Goal: Information Seeking & Learning: Compare options

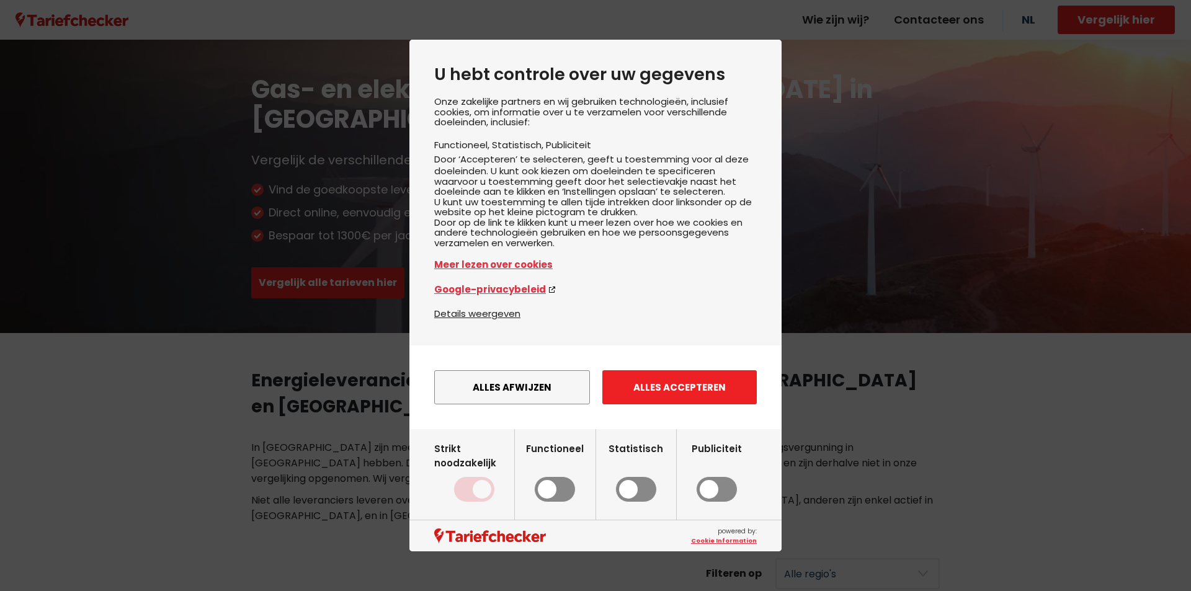
click at [630, 396] on button "Alles accepteren" at bounding box center [680, 387] width 155 height 34
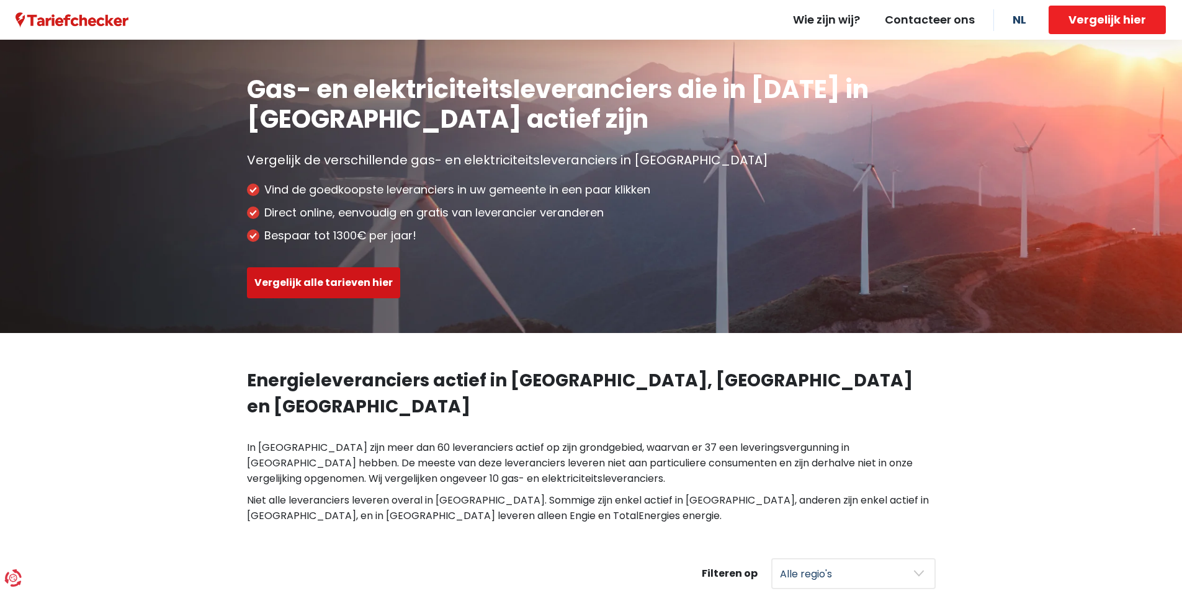
click at [330, 281] on button "Vergelijk alle tarieven hier" at bounding box center [323, 282] width 153 height 31
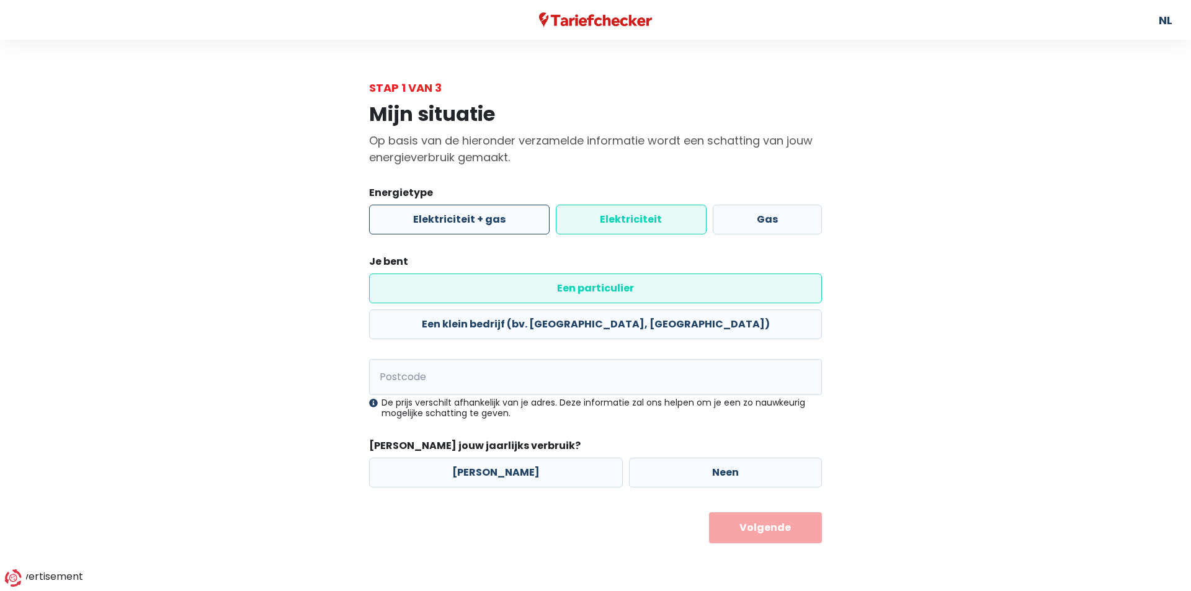
click at [476, 219] on label "Elektriciteit + gas" at bounding box center [459, 220] width 181 height 30
click at [476, 219] on input "Elektriciteit + gas" at bounding box center [459, 220] width 181 height 30
radio input "true"
radio input "false"
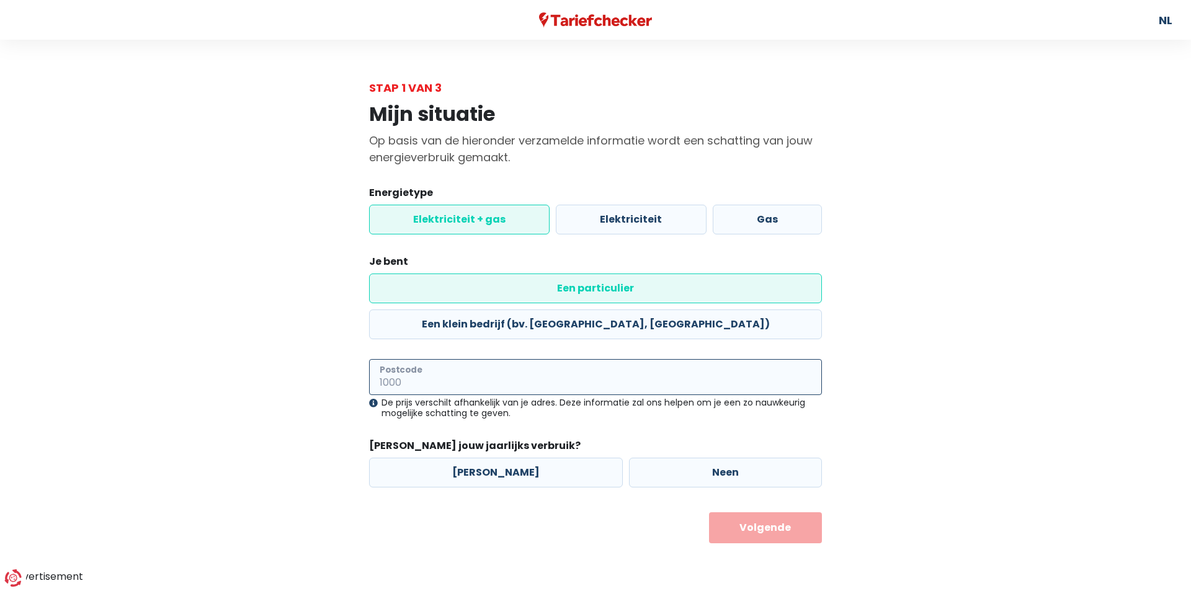
click at [499, 359] on input "Postcode" at bounding box center [595, 377] width 453 height 36
type input "2240"
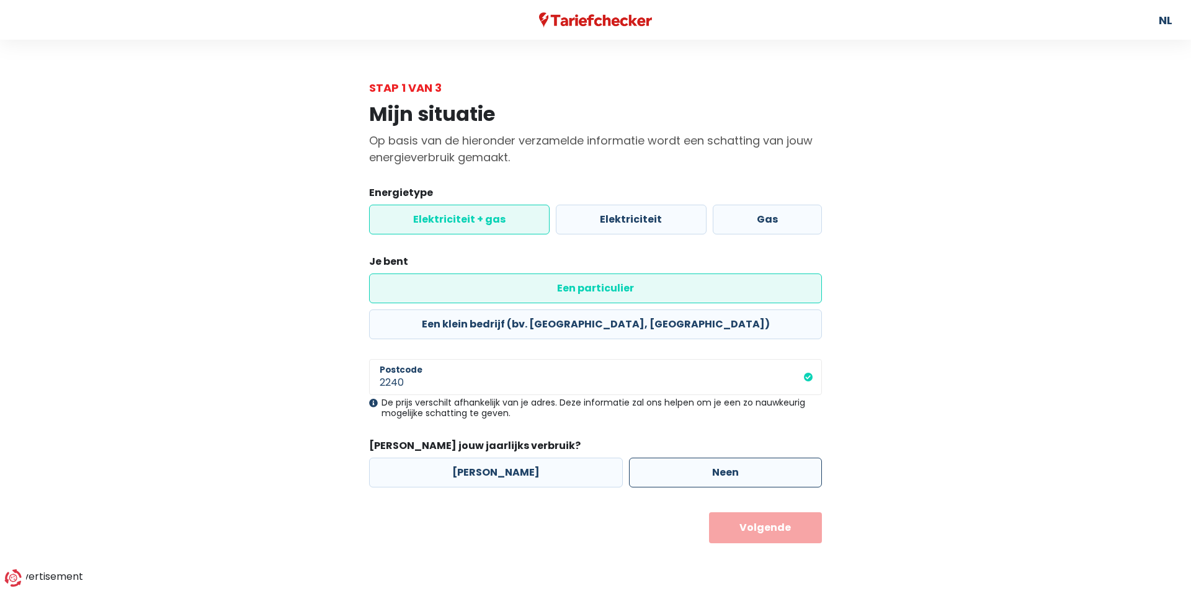
click at [723, 458] on label "Neen" at bounding box center [725, 473] width 193 height 30
click at [723, 458] on input "Neen" at bounding box center [725, 473] width 193 height 30
radio input "true"
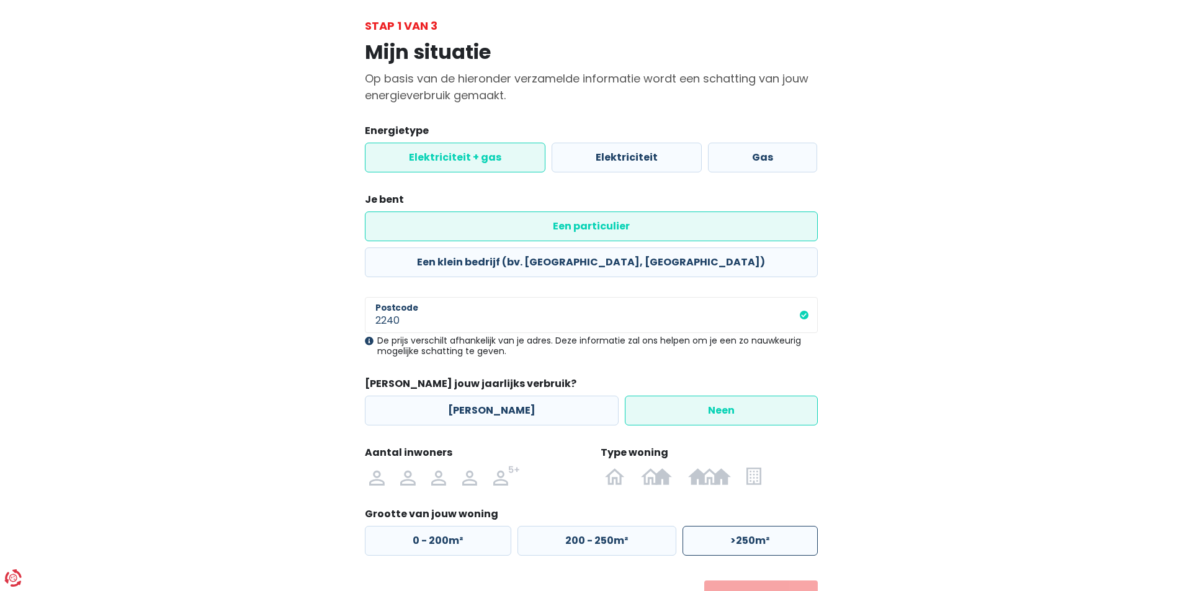
scroll to position [87, 0]
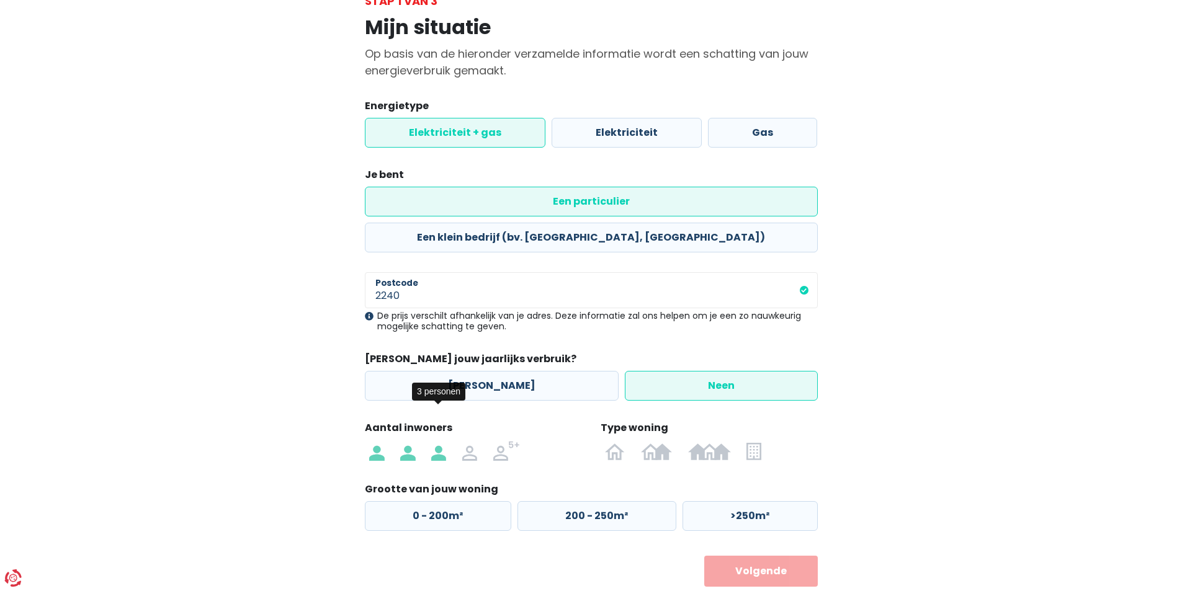
click at [432, 441] on img at bounding box center [438, 451] width 15 height 20
click at [432, 441] on input "radio" at bounding box center [438, 451] width 31 height 20
radio input "true"
click at [618, 441] on img at bounding box center [615, 451] width 20 height 20
click at [618, 441] on input "radio" at bounding box center [616, 451] width 36 height 20
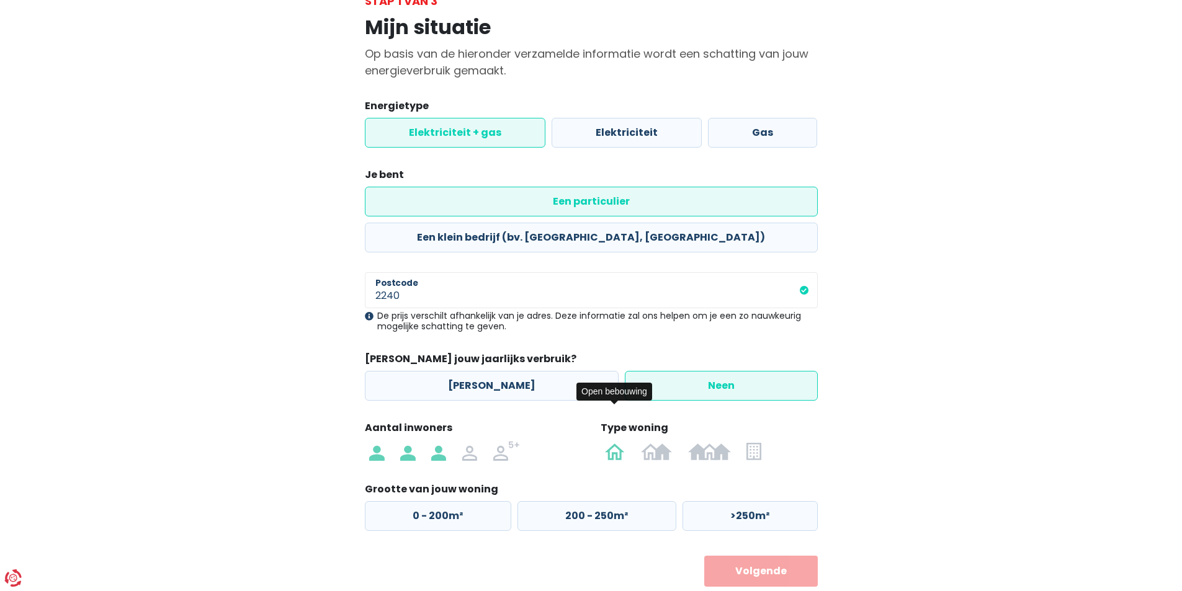
radio input "true"
click at [469, 501] on label "0 - 200m²" at bounding box center [438, 516] width 146 height 30
click at [469, 501] on input "0 - 200m²" at bounding box center [438, 516] width 146 height 30
radio input "true"
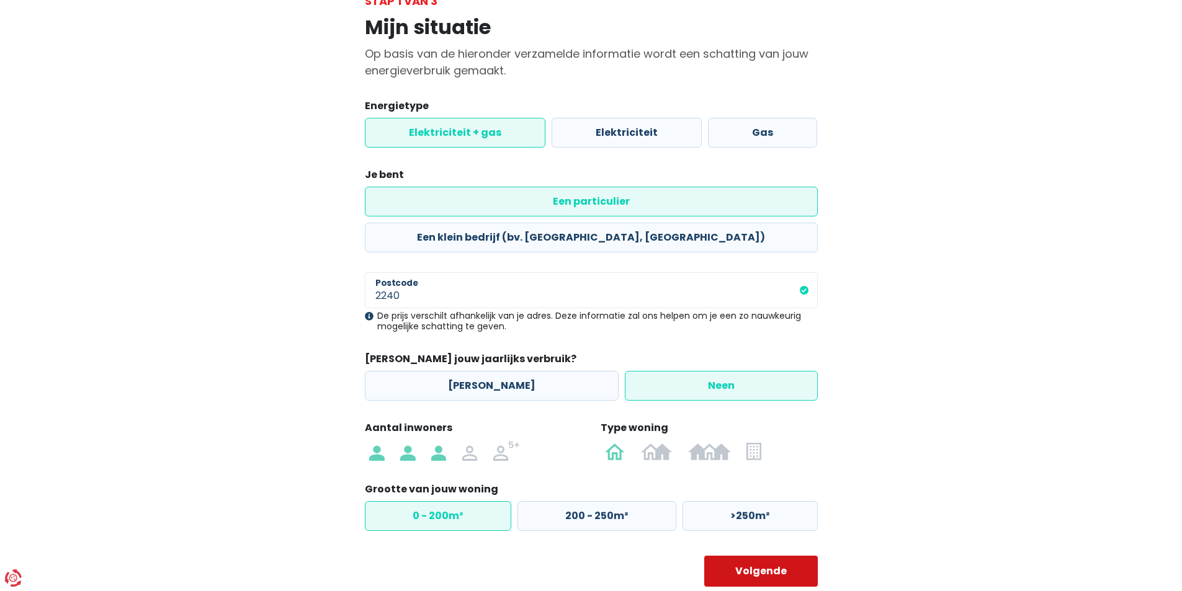
click at [717, 556] on button "Volgende" at bounding box center [761, 571] width 114 height 31
select select
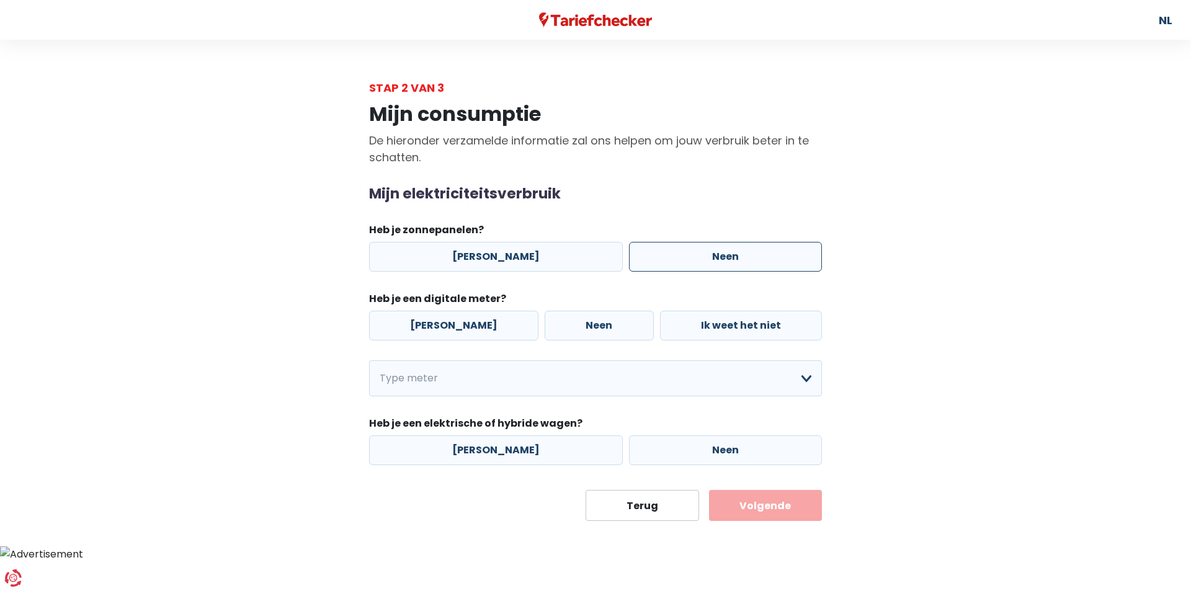
click at [707, 266] on label "Neen" at bounding box center [725, 257] width 193 height 30
click at [707, 266] on input "Neen" at bounding box center [725, 257] width 193 height 30
radio input "true"
click at [470, 336] on label "[PERSON_NAME]" at bounding box center [453, 326] width 169 height 30
click at [470, 336] on input "[PERSON_NAME]" at bounding box center [453, 326] width 169 height 30
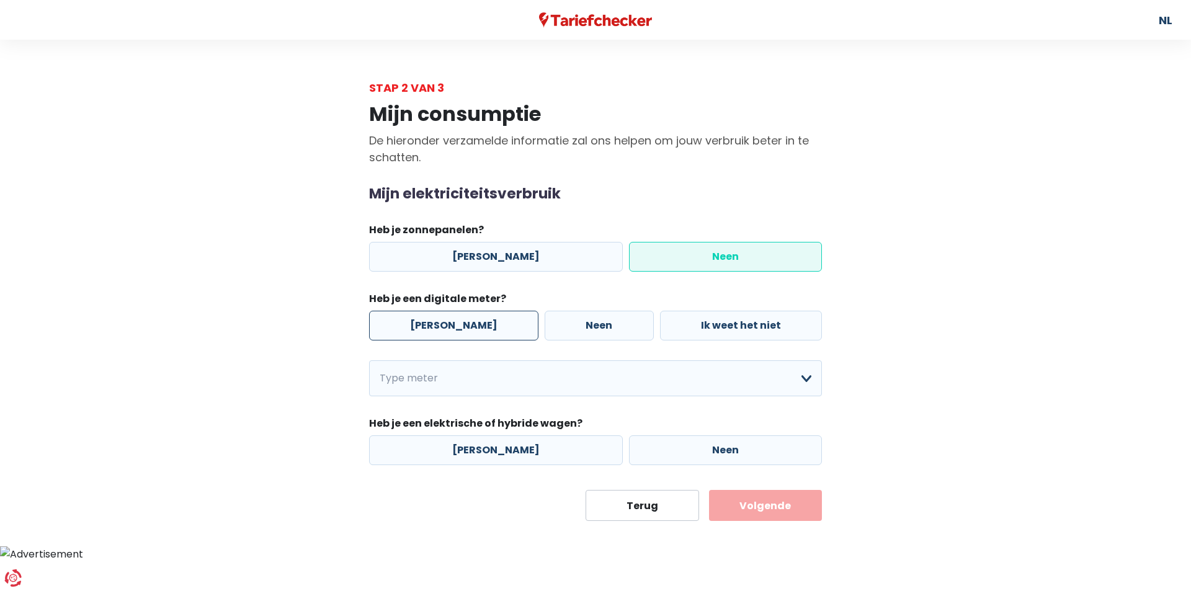
radio input "true"
click at [511, 370] on select "Enkelvoudig Tweevoudig Enkelvoudig + uitsluitend nachttarief Tweevoudig + uitsl…" at bounding box center [595, 379] width 453 height 36
select select "day_night_bi_shift_exclusive_night"
click at [369, 361] on select "Enkelvoudig Tweevoudig Enkelvoudig + uitsluitend nachttarief Tweevoudig + uitsl…" at bounding box center [595, 379] width 453 height 36
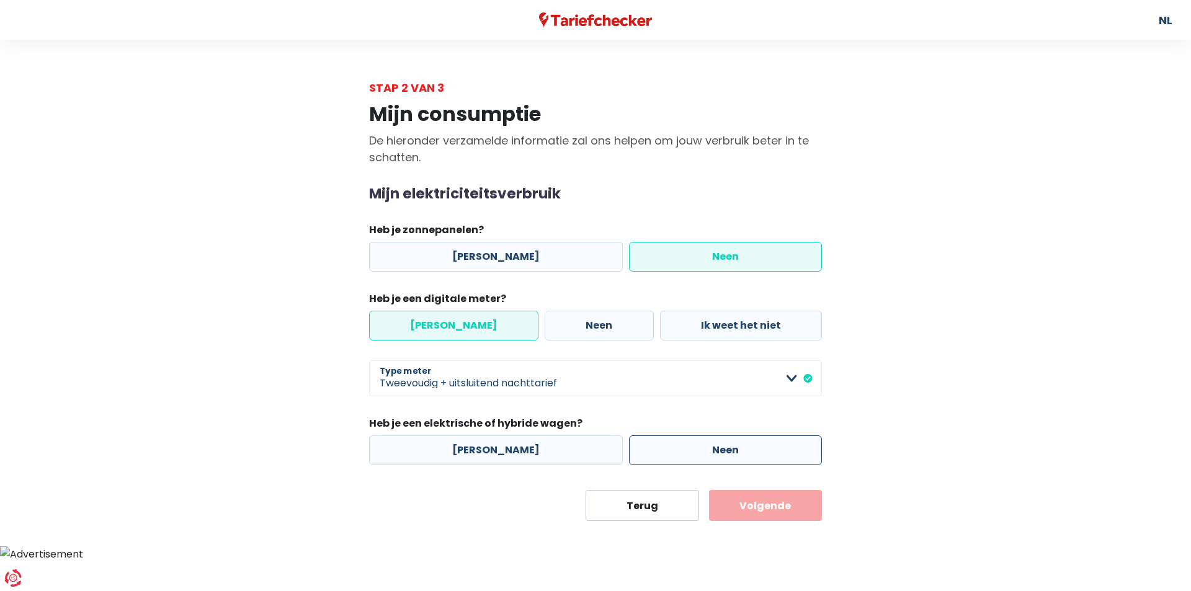
click at [635, 455] on label "Neen" at bounding box center [725, 451] width 193 height 30
click at [635, 455] on input "Neen" at bounding box center [725, 451] width 193 height 30
radio input "true"
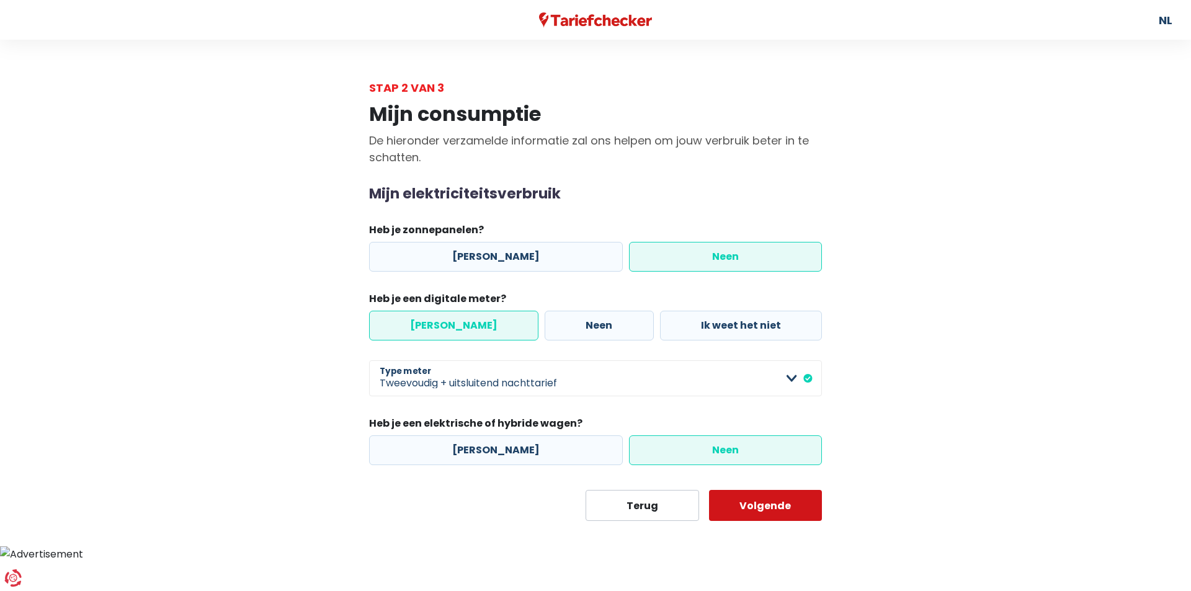
click at [758, 498] on button "Volgende" at bounding box center [766, 505] width 114 height 31
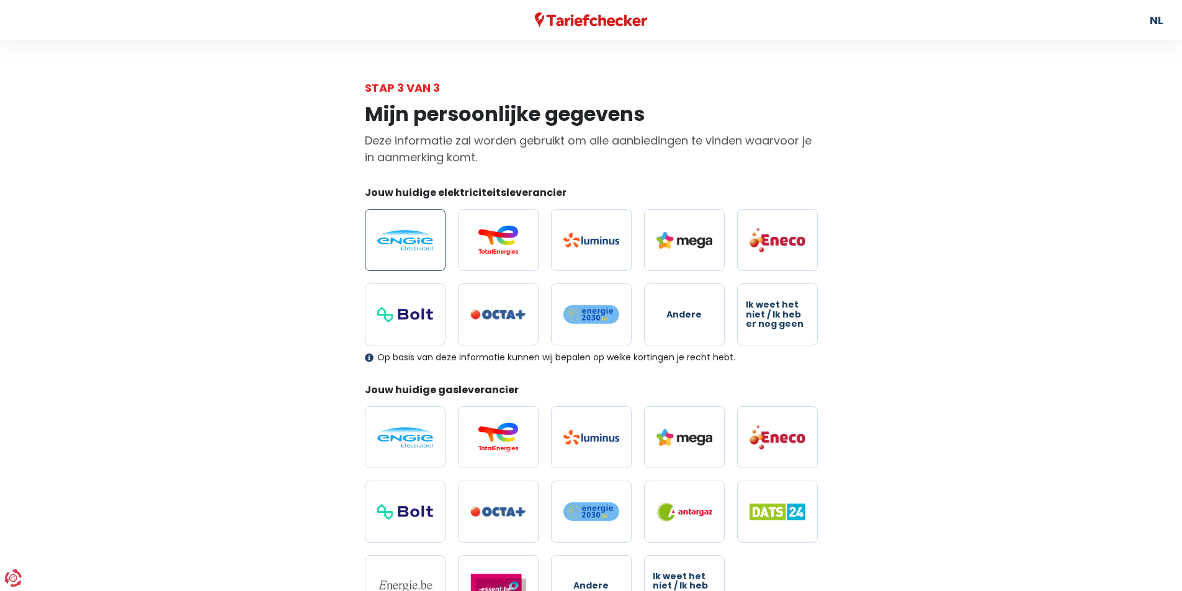
click at [436, 255] on label at bounding box center [405, 240] width 81 height 62
click at [436, 255] on input "radio" at bounding box center [405, 240] width 81 height 62
radio input "true"
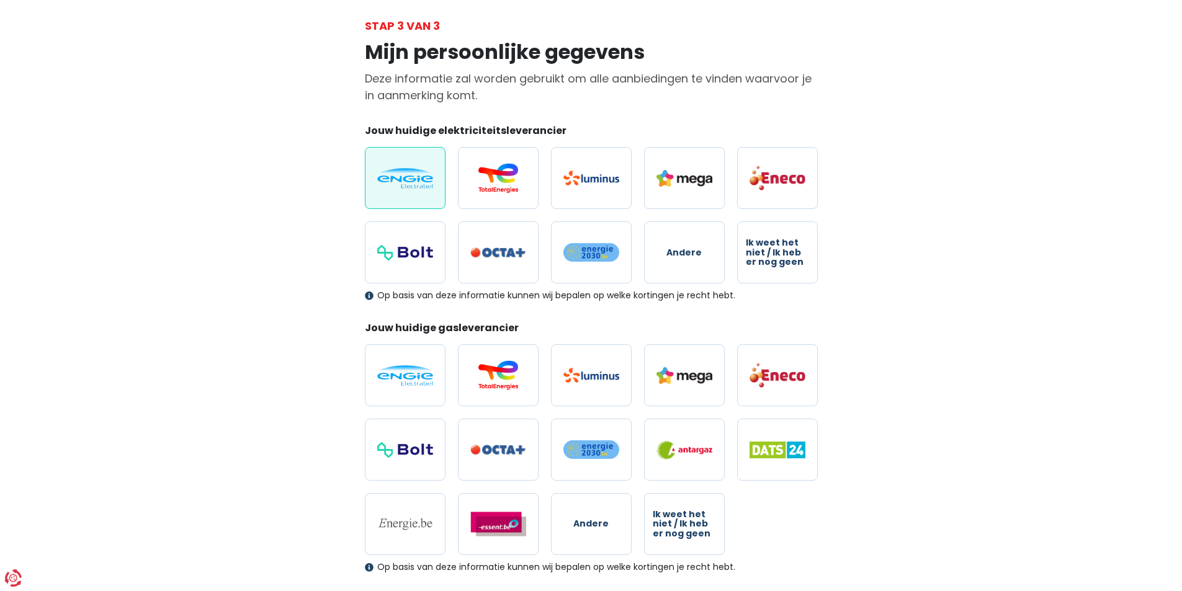
scroll to position [186, 0]
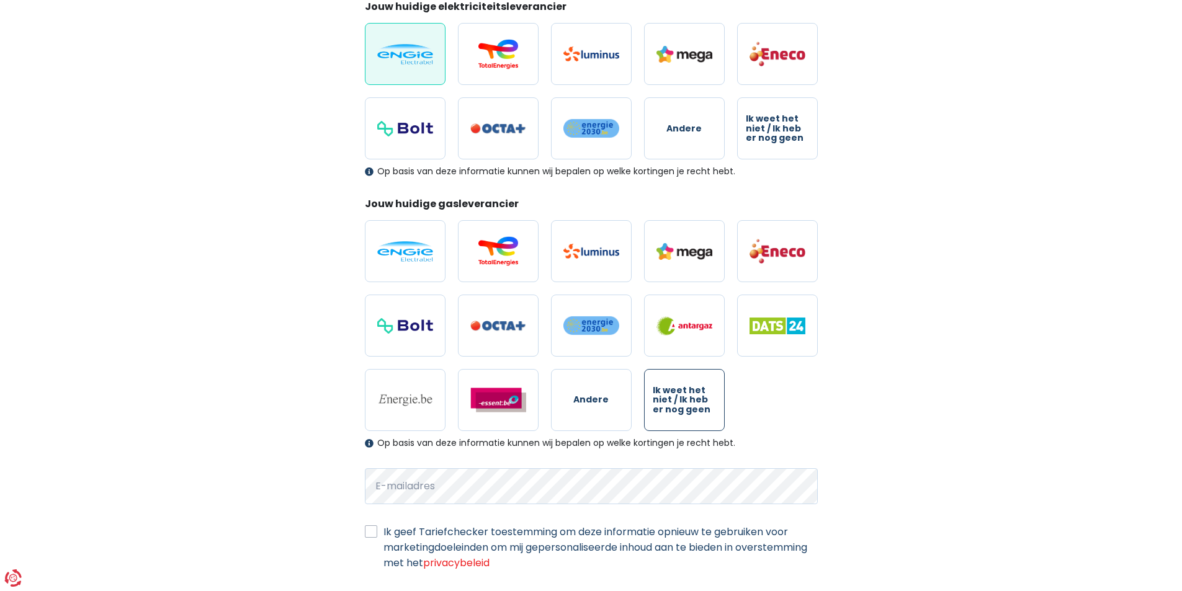
click at [694, 421] on label "Ik weet het niet / Ik heb er nog geen" at bounding box center [684, 400] width 81 height 62
click at [694, 421] on input "Ik weet het niet / Ik heb er nog geen" at bounding box center [684, 400] width 81 height 62
radio input "true"
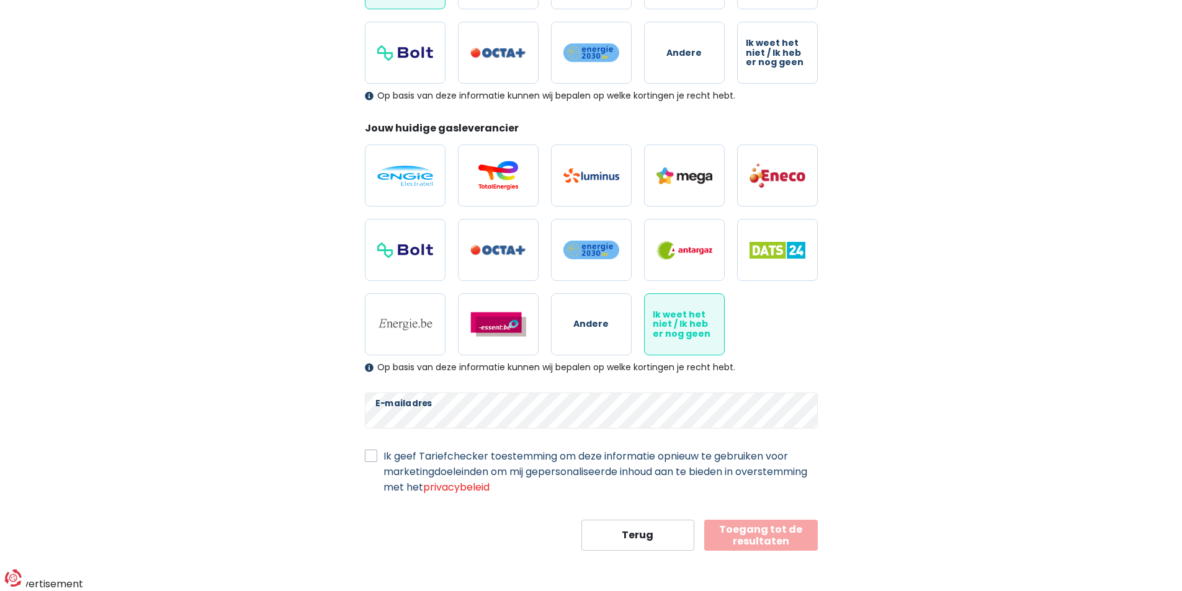
click at [768, 535] on button "Toegang tot de resultaten" at bounding box center [761, 535] width 114 height 31
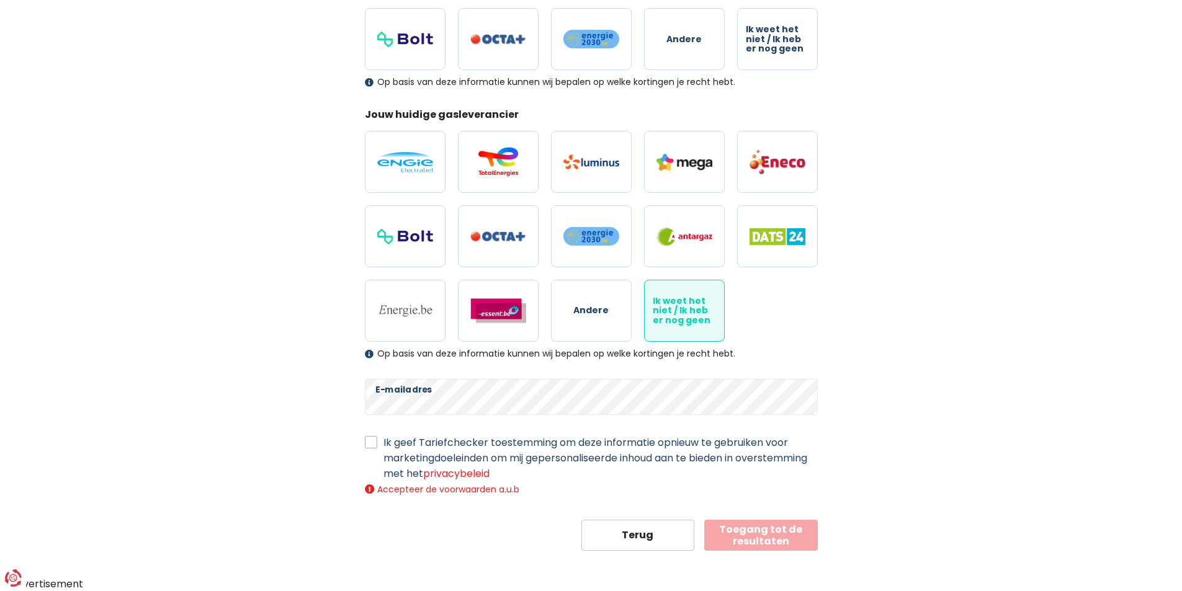
click at [383, 440] on label "Ik geef Tariefchecker toestemming om deze informatie opnieuw te gebruiken voor …" at bounding box center [600, 458] width 434 height 47
click at [372, 440] on input "Ik geef Tariefchecker toestemming om deze informatie opnieuw te gebruiken voor …" at bounding box center [371, 441] width 12 height 12
checkbox input "true"
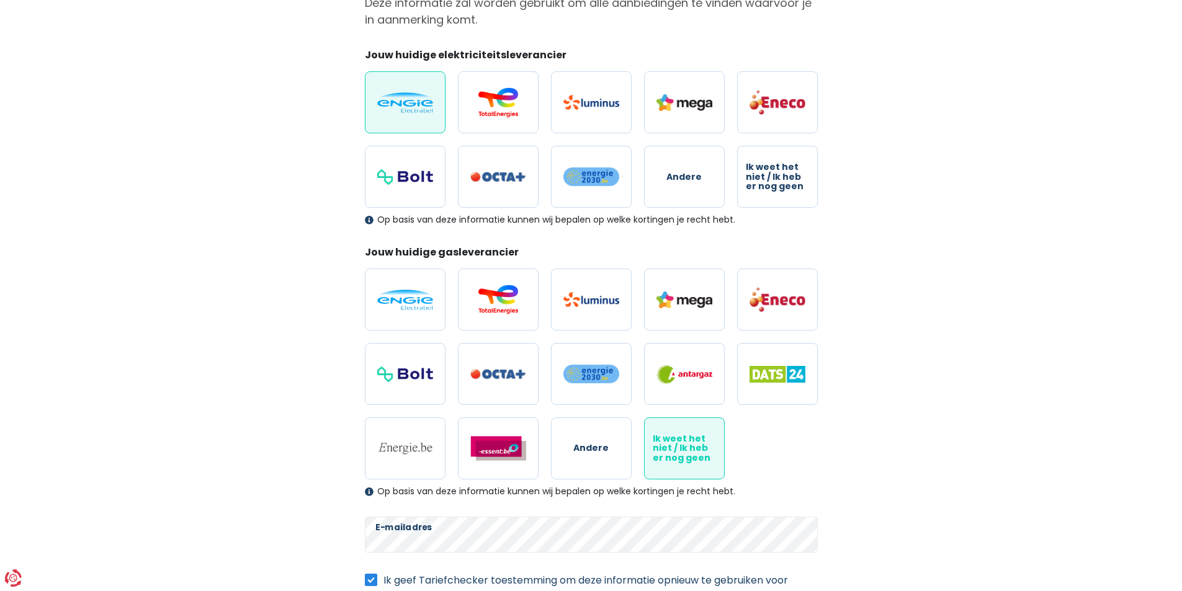
scroll to position [262, 0]
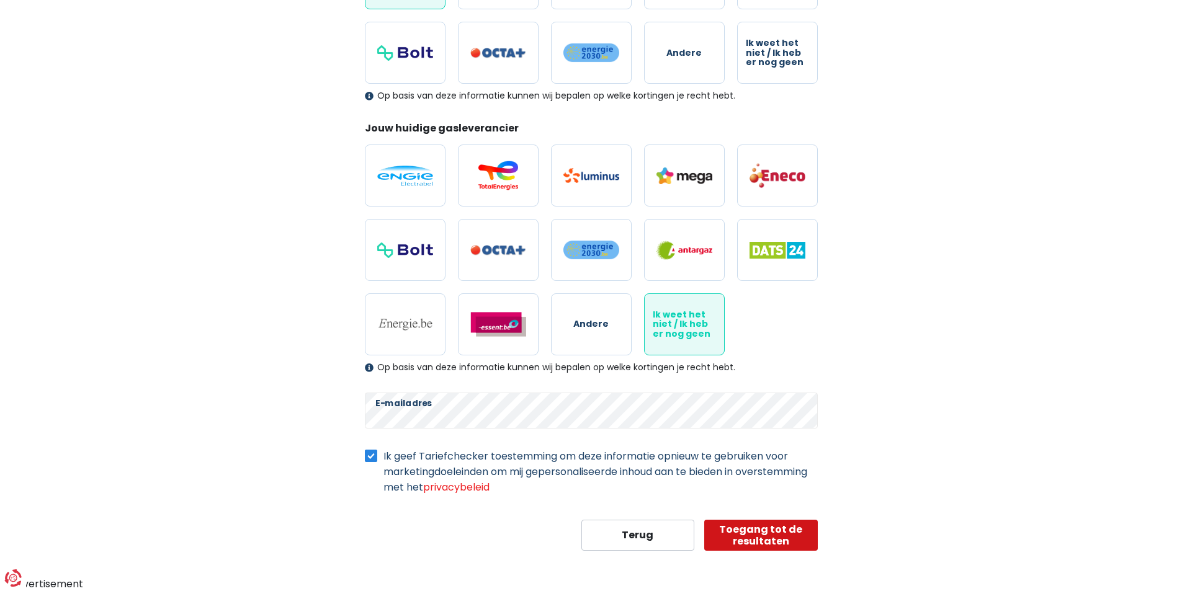
click at [794, 539] on button "Toegang tot de resultaten" at bounding box center [761, 535] width 114 height 31
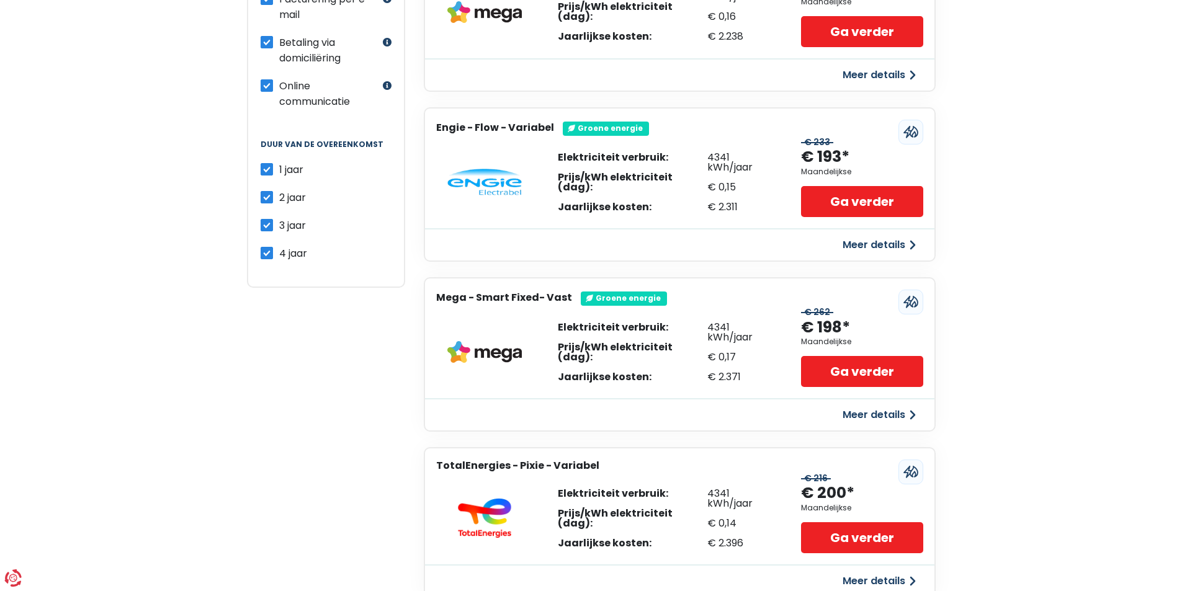
scroll to position [620, 0]
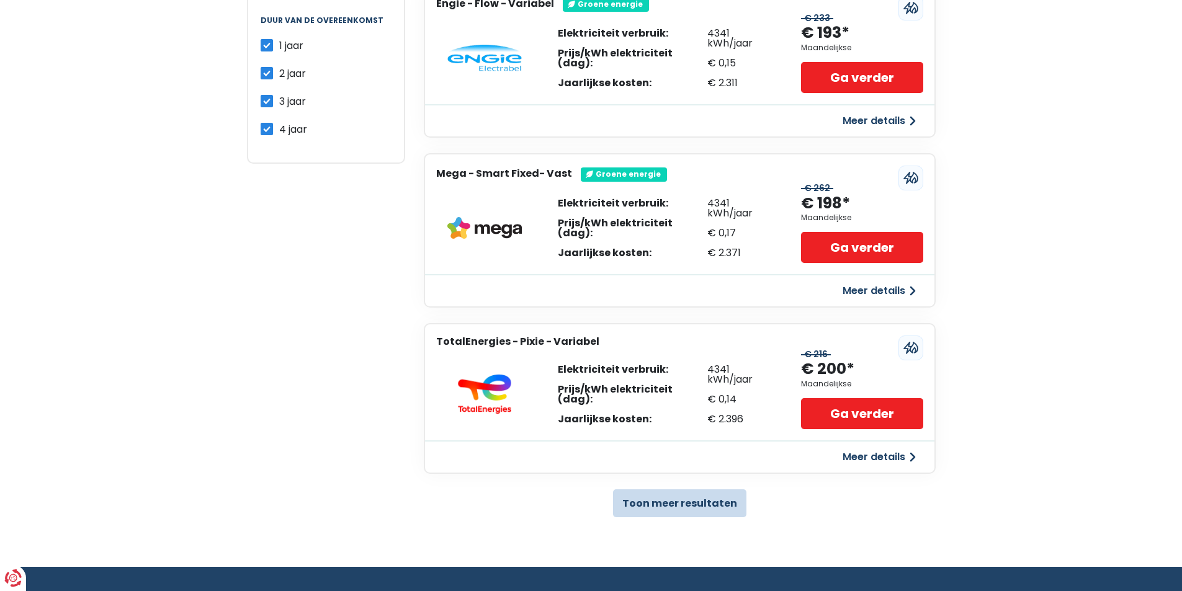
click at [683, 512] on button "Toon meer resultaten" at bounding box center [679, 504] width 133 height 28
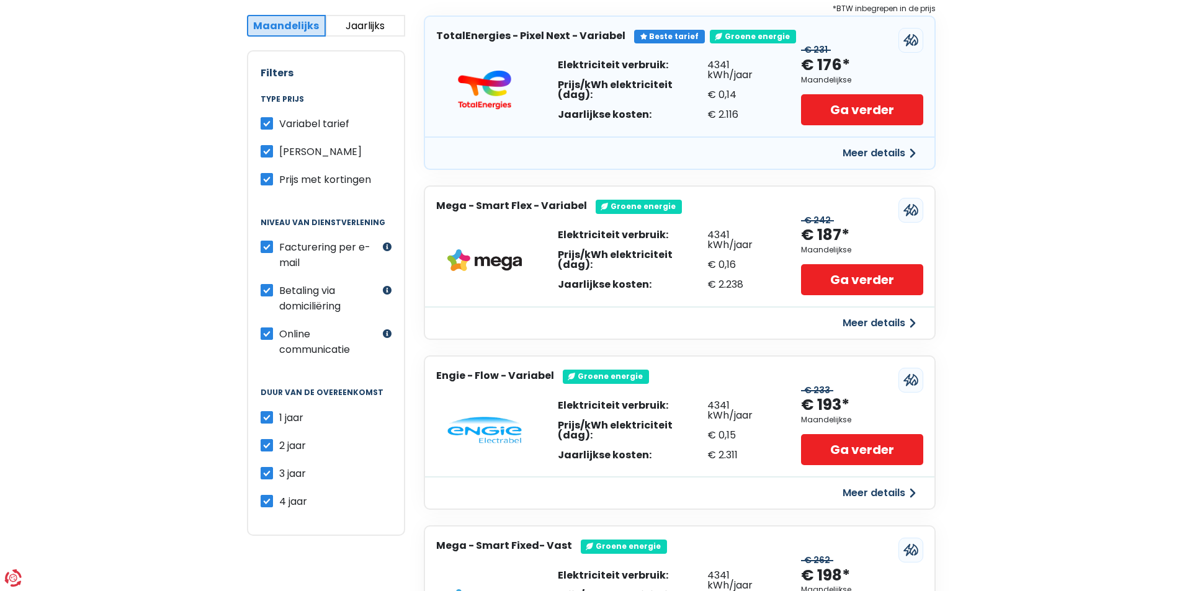
scroll to position [62, 0]
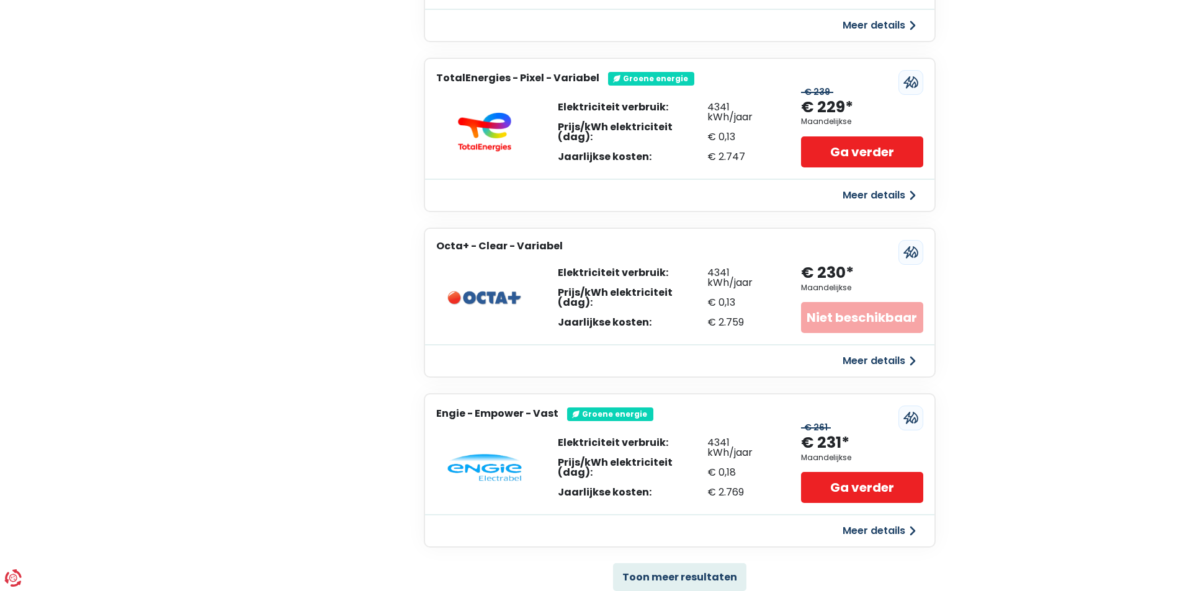
scroll to position [2358, 0]
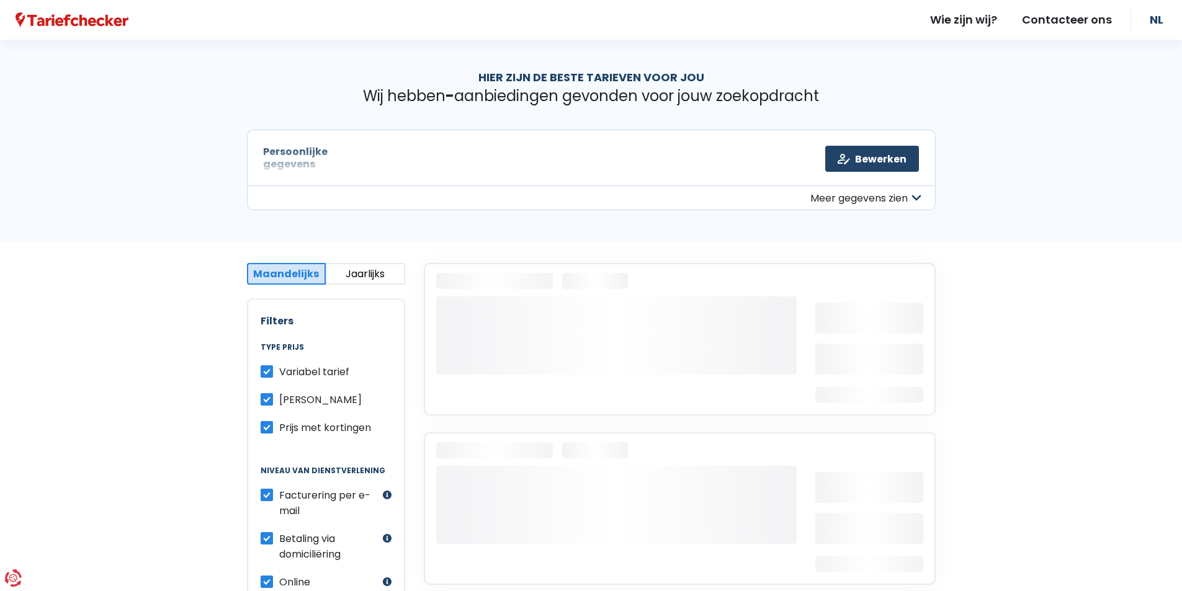
click at [895, 199] on button "Meer gegevens zien" at bounding box center [591, 198] width 689 height 25
click at [895, 199] on button "Minder gegevens zien" at bounding box center [591, 198] width 689 height 25
click at [894, 155] on link "Bewerken" at bounding box center [872, 159] width 94 height 26
